Goal: Task Accomplishment & Management: Manage account settings

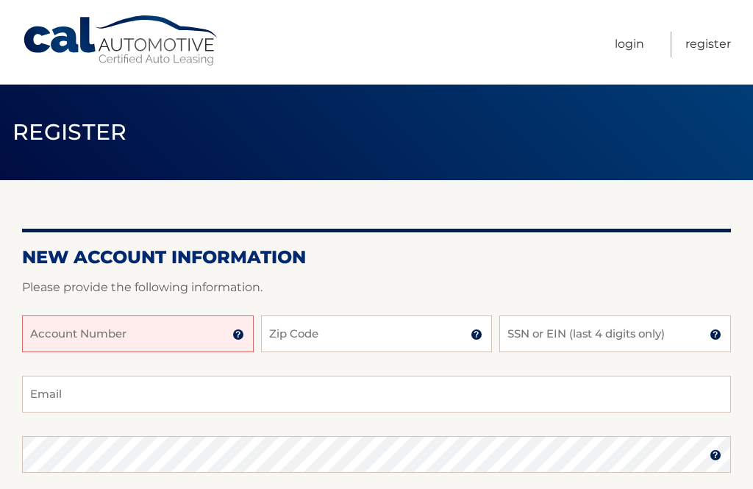
click at [193, 343] on input "Account Number" at bounding box center [138, 333] width 232 height 37
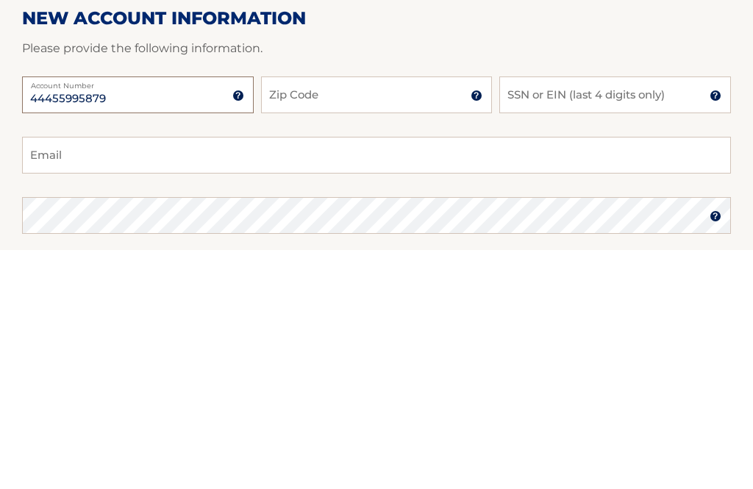
type input "44455995879"
click at [378, 315] on input "Zip Code" at bounding box center [377, 333] width 232 height 37
type input "11516"
click at [566, 315] on input "SSN or EIN (last 4 digits only)" at bounding box center [615, 333] width 232 height 37
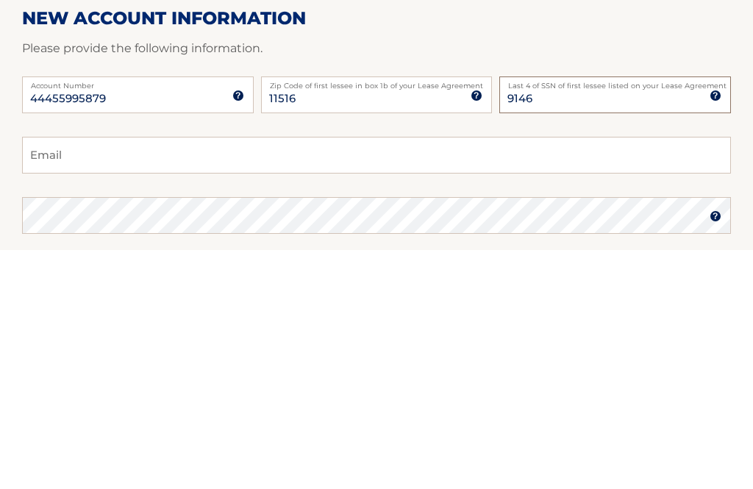
type input "9146"
click at [209, 376] on input "Email" at bounding box center [376, 394] width 709 height 37
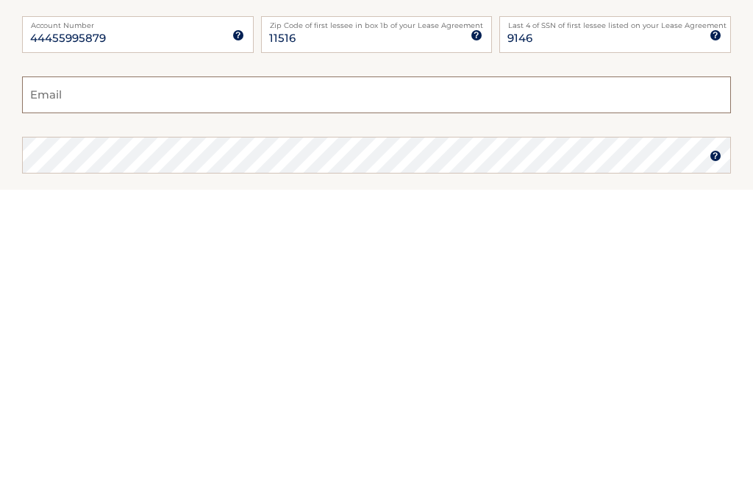
type input "ariella_doula@hotmail.com"
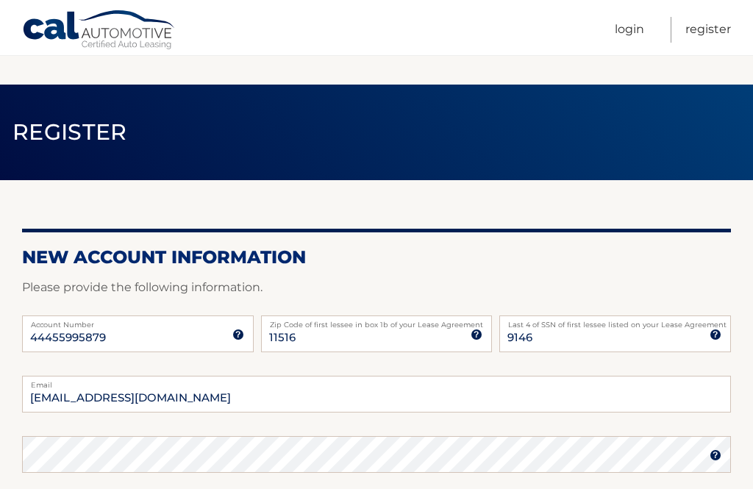
scroll to position [336, 0]
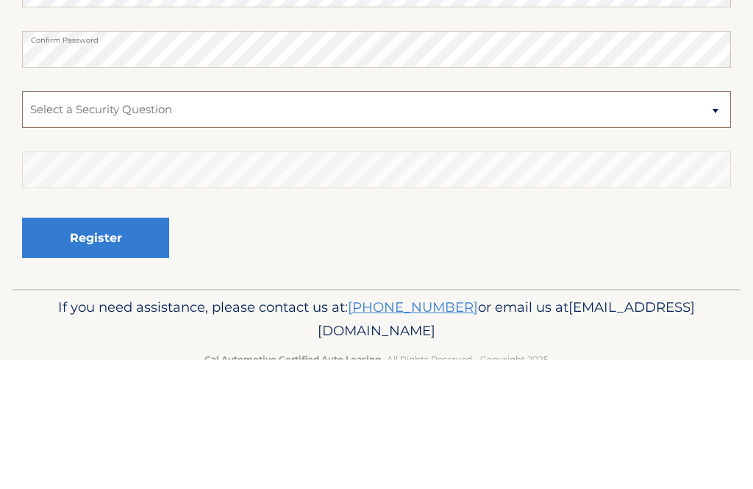
click at [232, 221] on select "Select a Security Question What was the name of your elementary school? What is…" at bounding box center [376, 239] width 709 height 37
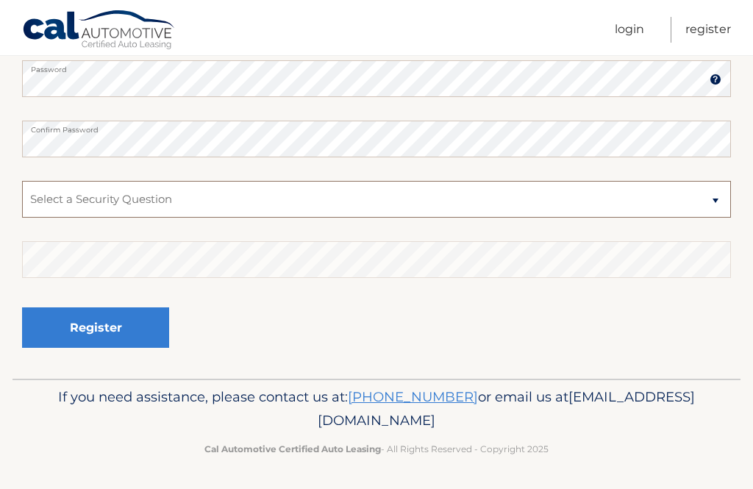
select select "2"
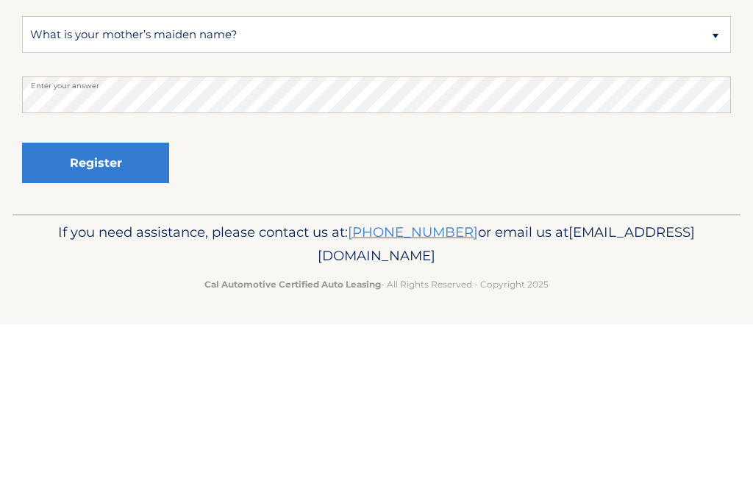
click at [128, 307] on button "Register" at bounding box center [95, 327] width 147 height 40
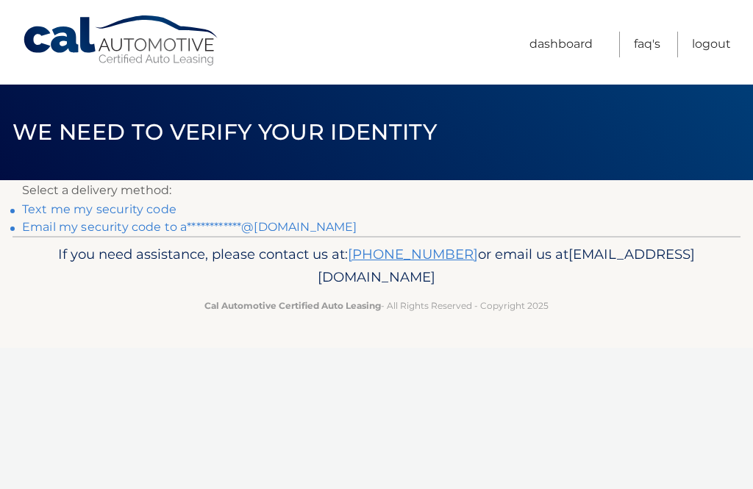
click at [272, 232] on link "**********" at bounding box center [189, 227] width 334 height 14
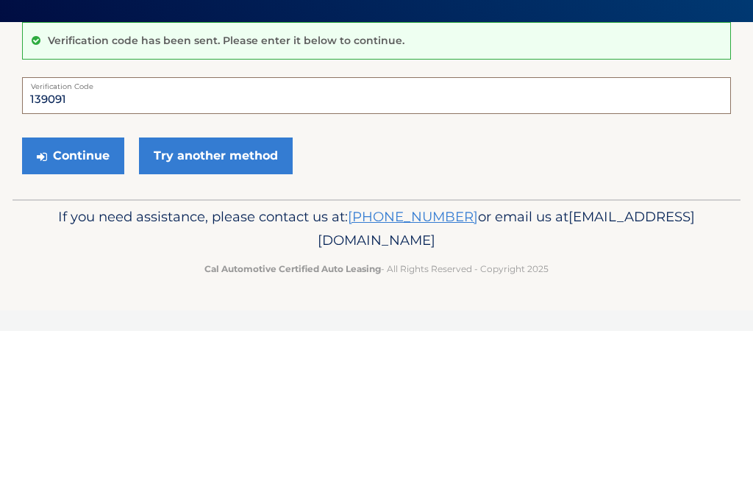
type input "139091"
click at [97, 295] on button "Continue" at bounding box center [73, 313] width 102 height 37
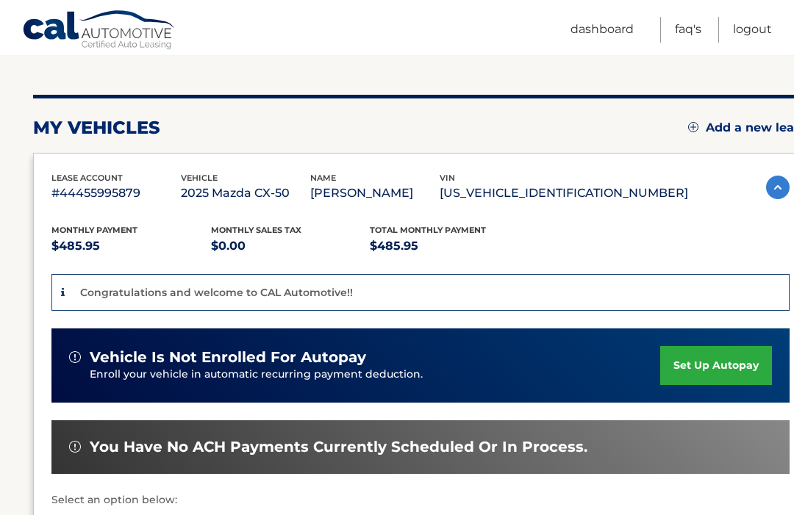
scroll to position [151, 0]
click at [735, 360] on link "set up autopay" at bounding box center [716, 365] width 112 height 39
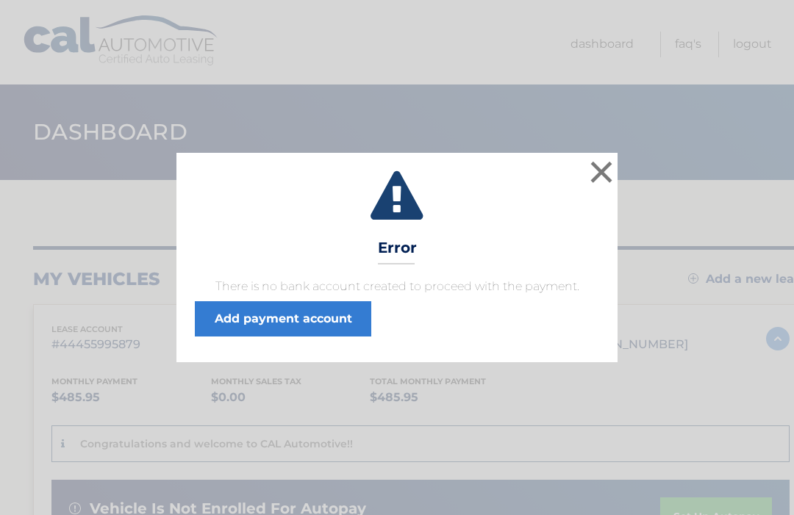
click at [301, 317] on link "Add payment account" at bounding box center [283, 318] width 176 height 35
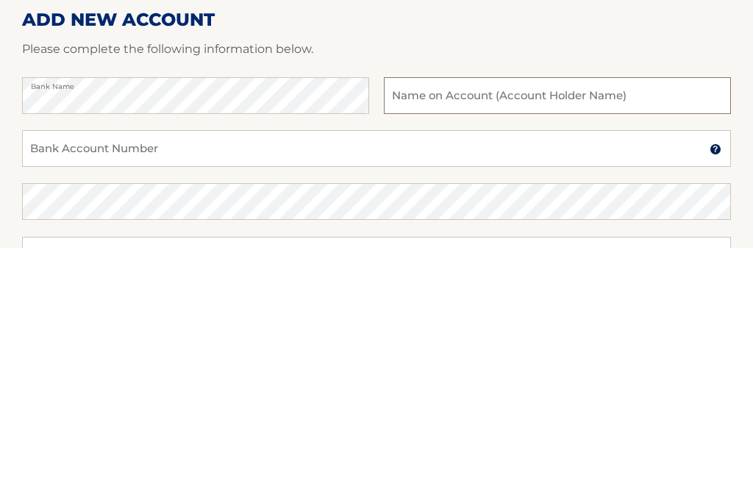
click at [520, 319] on input "text" at bounding box center [557, 337] width 347 height 37
type input "[PERSON_NAME]"
click at [258, 372] on input "Bank Account Number" at bounding box center [376, 390] width 709 height 37
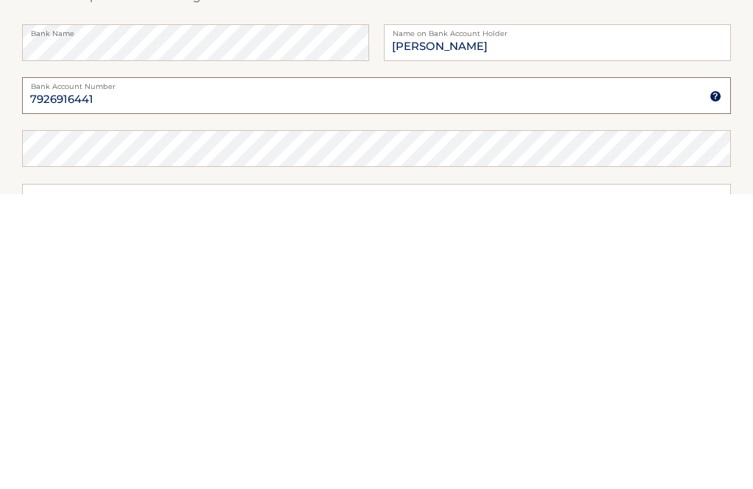
type input "7926916441"
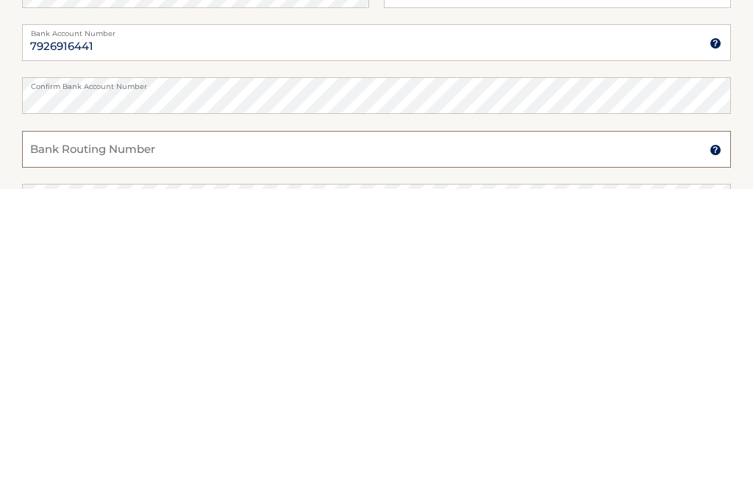
click at [219, 431] on input "Bank Routing Number" at bounding box center [376, 449] width 709 height 37
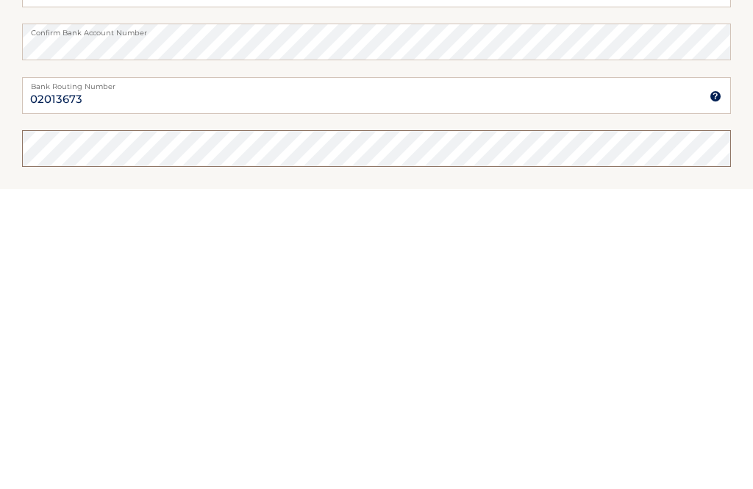
scroll to position [154, 0]
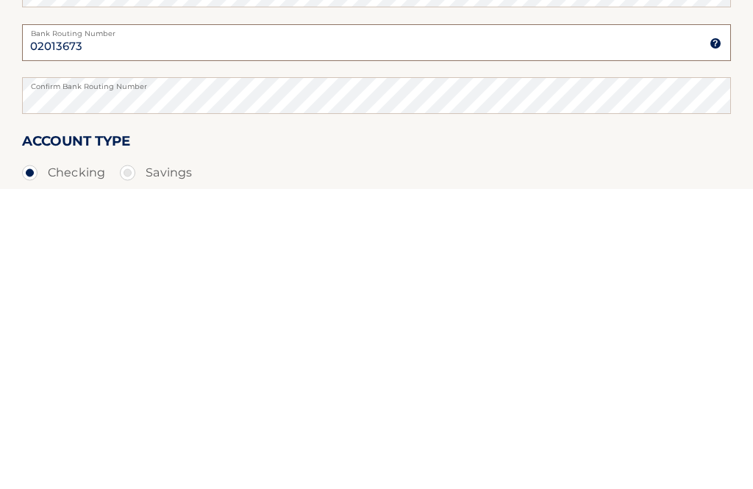
click at [98, 324] on input "02013673" at bounding box center [376, 342] width 709 height 37
type input "026013673"
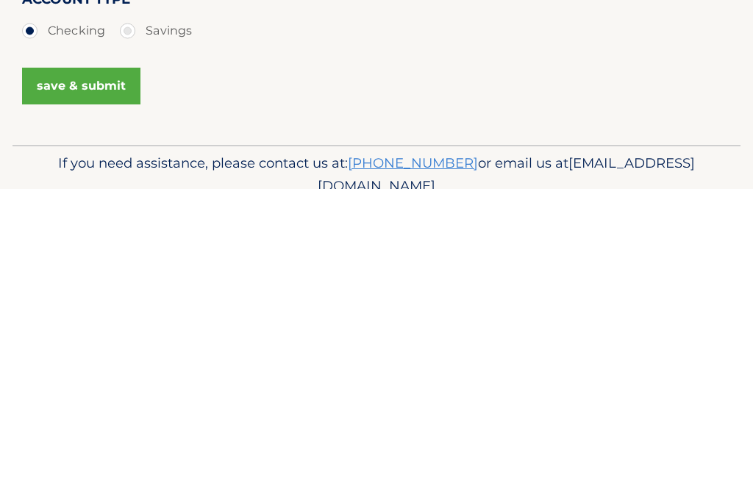
click at [110, 368] on button "save & submit" at bounding box center [81, 386] width 118 height 37
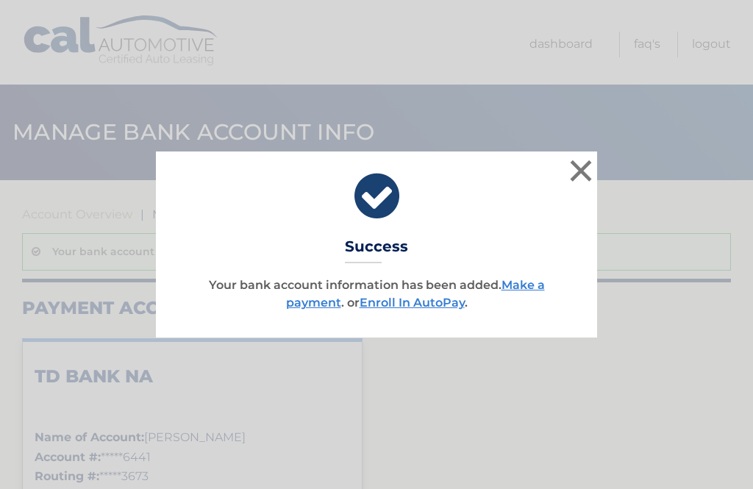
click at [431, 301] on link "Enroll In AutoPay" at bounding box center [411, 302] width 105 height 14
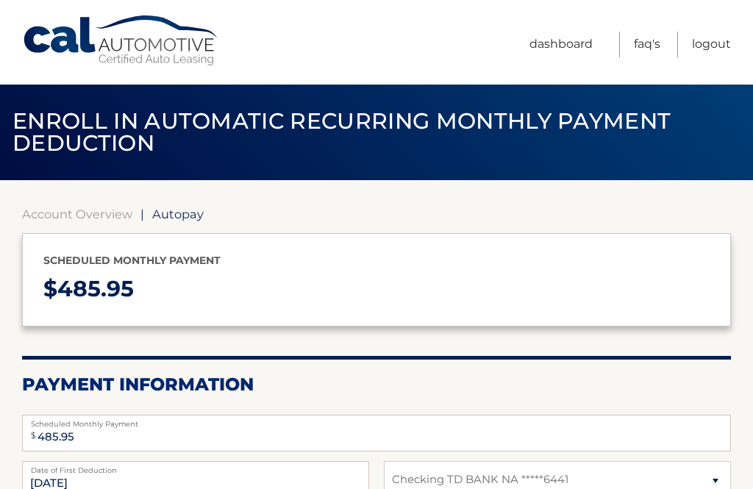
select select "ZWUwYzI5ODYtNDM5Mi00NzdhLTgyNWEtZjM0YTQ3MjgwMmRl"
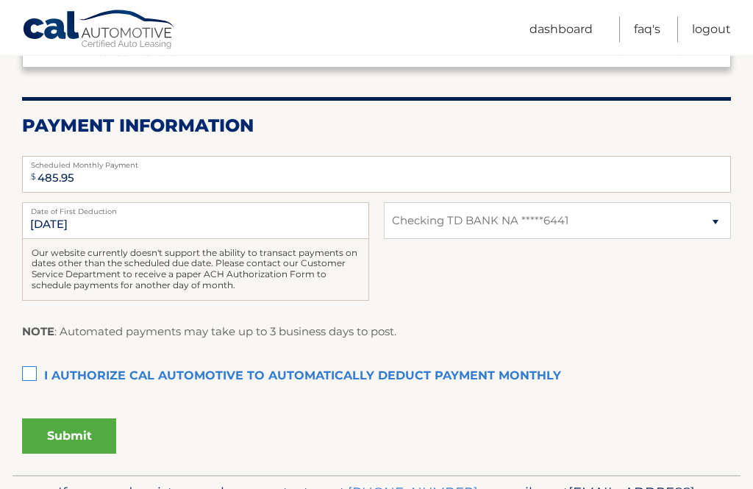
scroll to position [259, 0]
click at [31, 370] on label "I authorize cal automotive to automatically deduct payment monthly This checkbo…" at bounding box center [376, 375] width 709 height 29
click at [0, 0] on input "I authorize cal automotive to automatically deduct payment monthly This checkbo…" at bounding box center [0, 0] width 0 height 0
click at [99, 426] on button "Submit" at bounding box center [69, 434] width 94 height 35
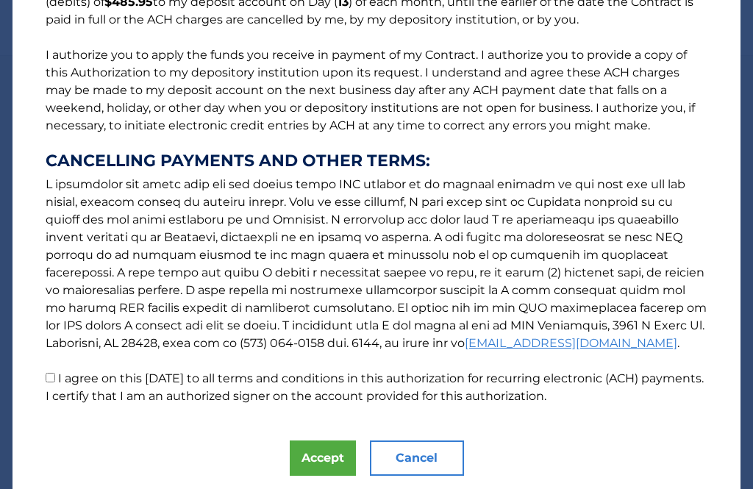
scroll to position [159, 0]
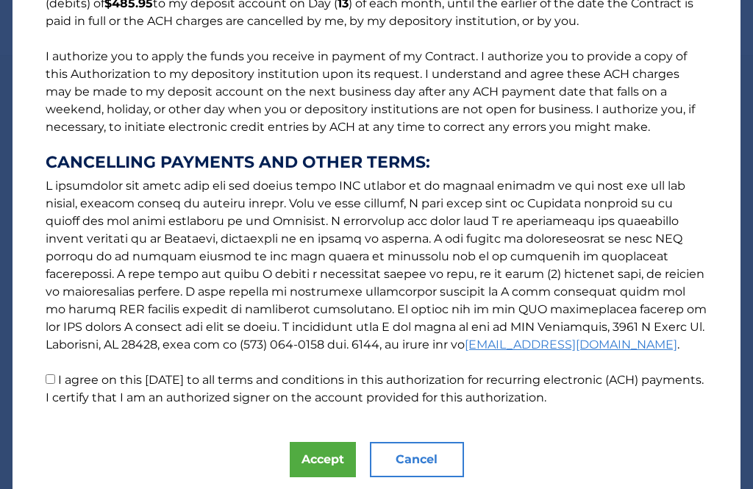
click at [49, 383] on input "I agree on this 09/02/2025 to all terms and conditions in this authorization fo…" at bounding box center [51, 379] width 10 height 10
checkbox input "true"
click at [304, 456] on button "Accept" at bounding box center [323, 459] width 66 height 35
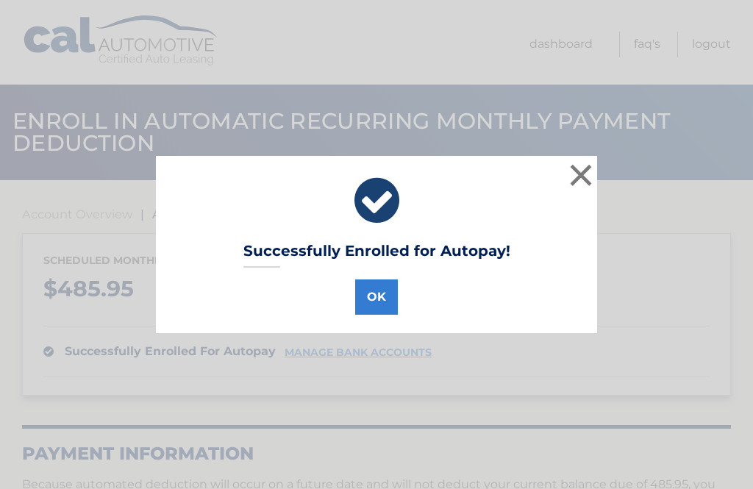
click at [374, 293] on button "OK" at bounding box center [376, 296] width 43 height 35
